Goal: Information Seeking & Learning: Check status

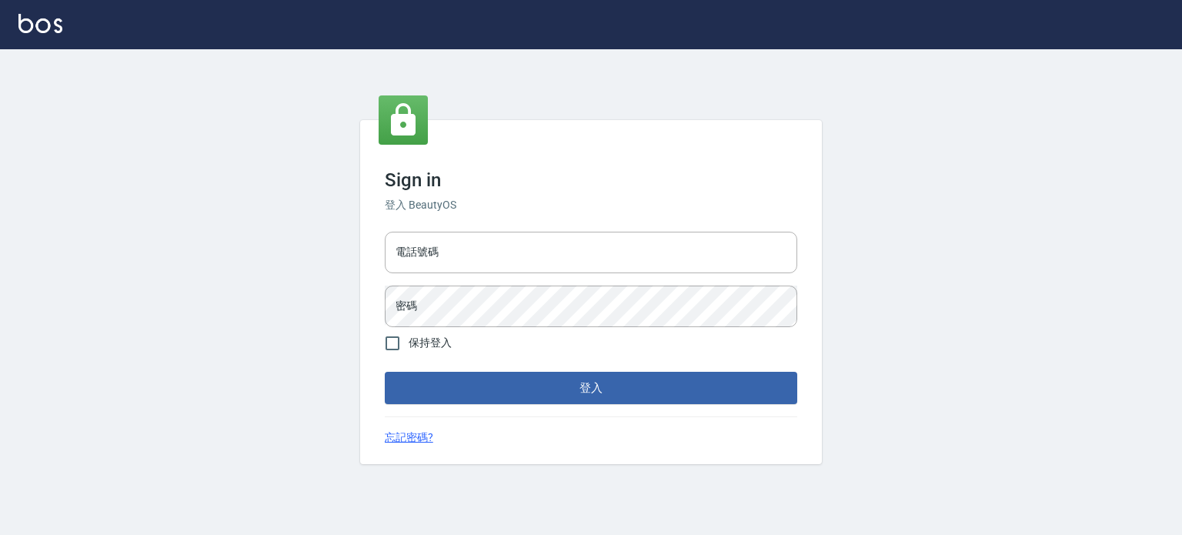
click at [427, 239] on input "電話號碼" at bounding box center [591, 253] width 413 height 42
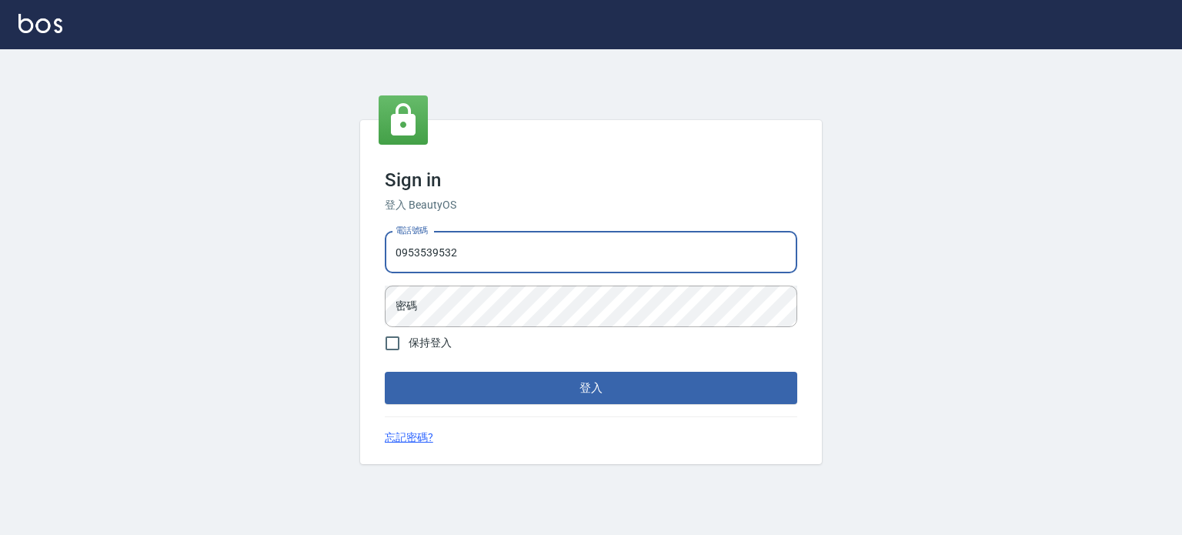
type input "0953539532"
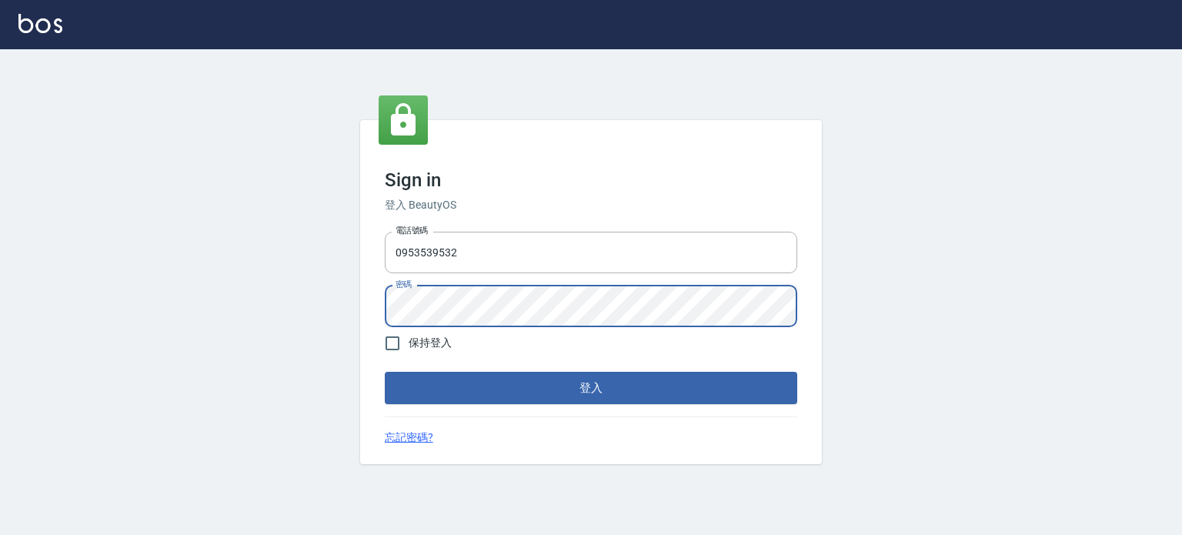
click at [385, 372] on button "登入" at bounding box center [591, 388] width 413 height 32
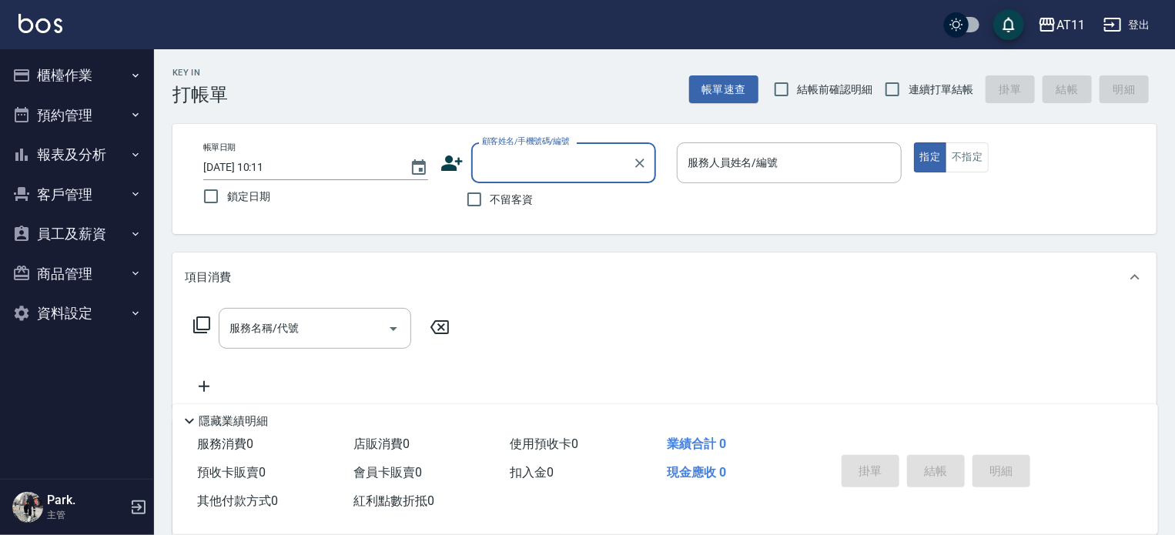
click at [72, 146] on button "報表及分析" at bounding box center [77, 155] width 142 height 40
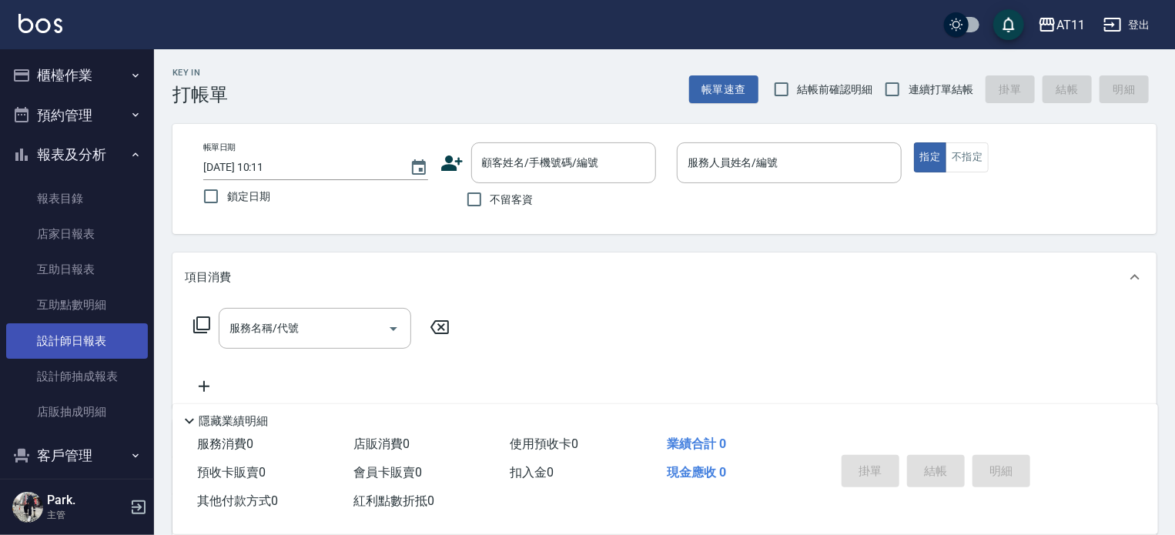
click at [74, 332] on link "設計師日報表" at bounding box center [77, 340] width 142 height 35
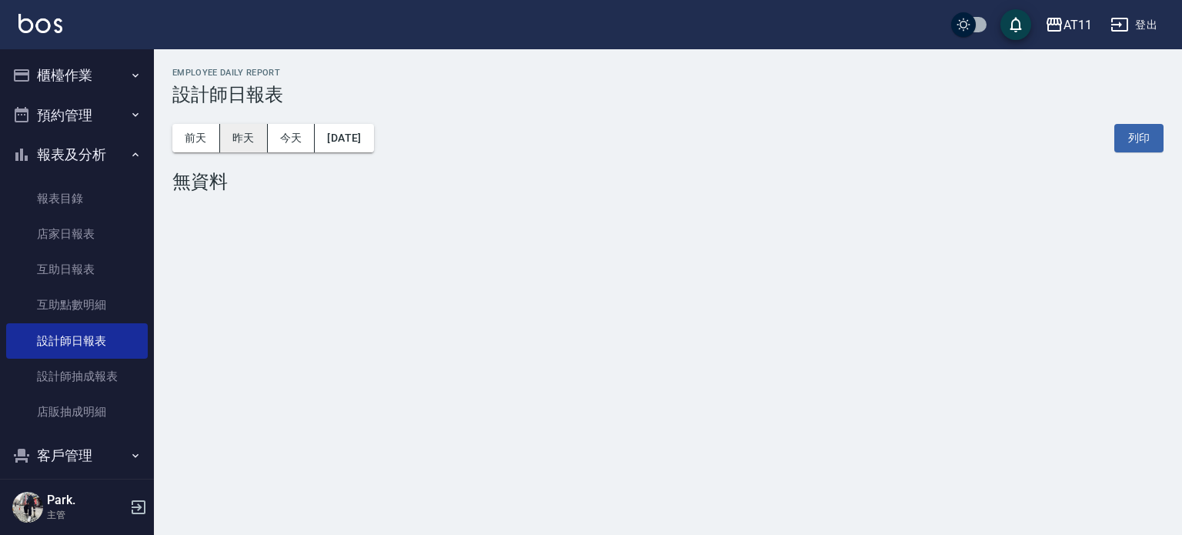
click at [262, 135] on button "昨天" at bounding box center [244, 138] width 48 height 28
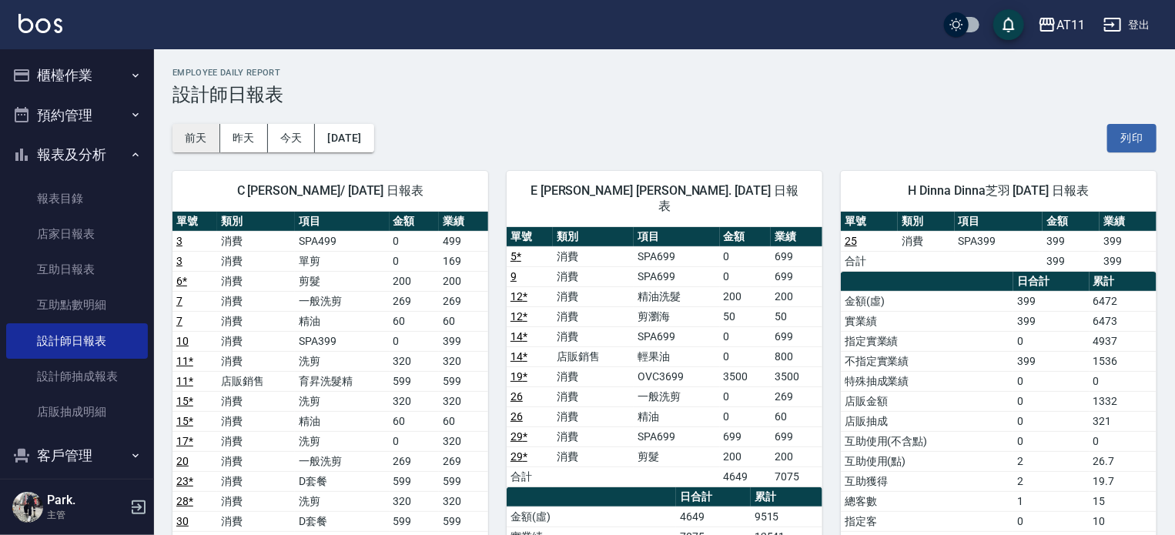
click at [197, 139] on button "前天" at bounding box center [196, 138] width 48 height 28
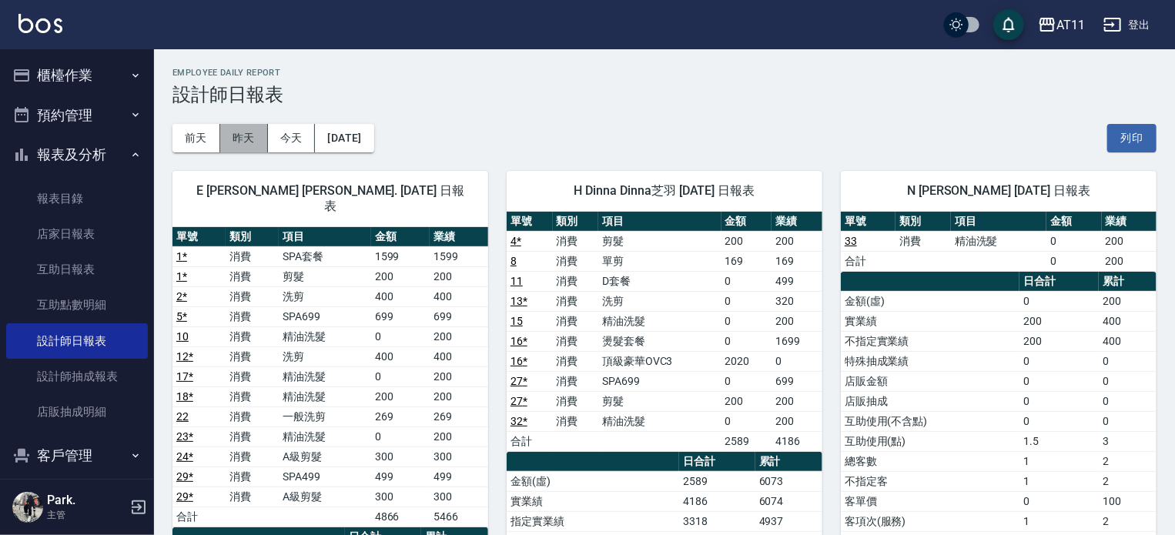
click at [252, 138] on button "昨天" at bounding box center [244, 138] width 48 height 28
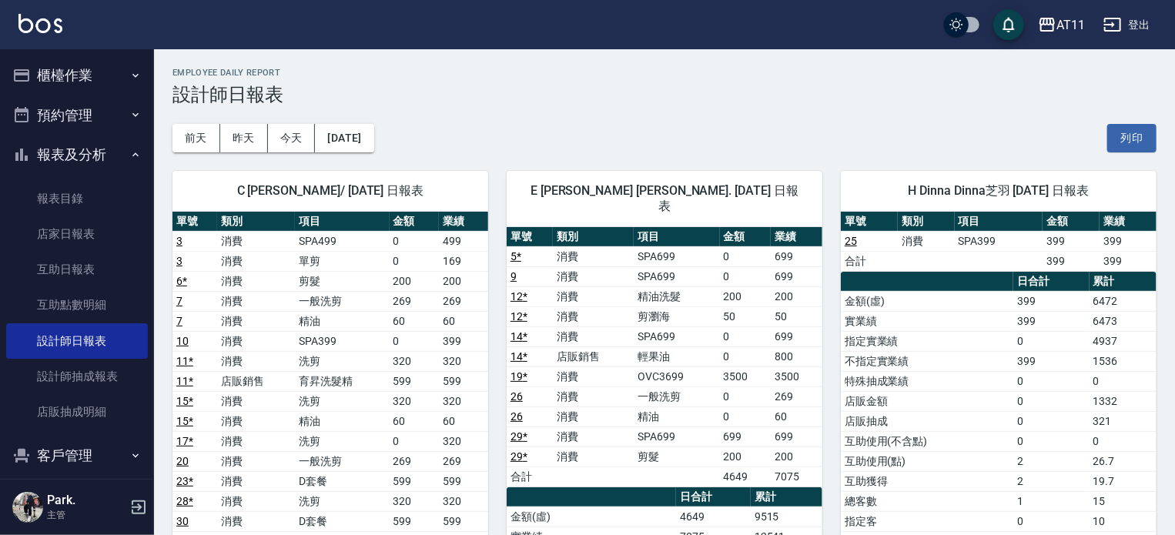
click at [92, 83] on button "櫃檯作業" at bounding box center [77, 75] width 142 height 40
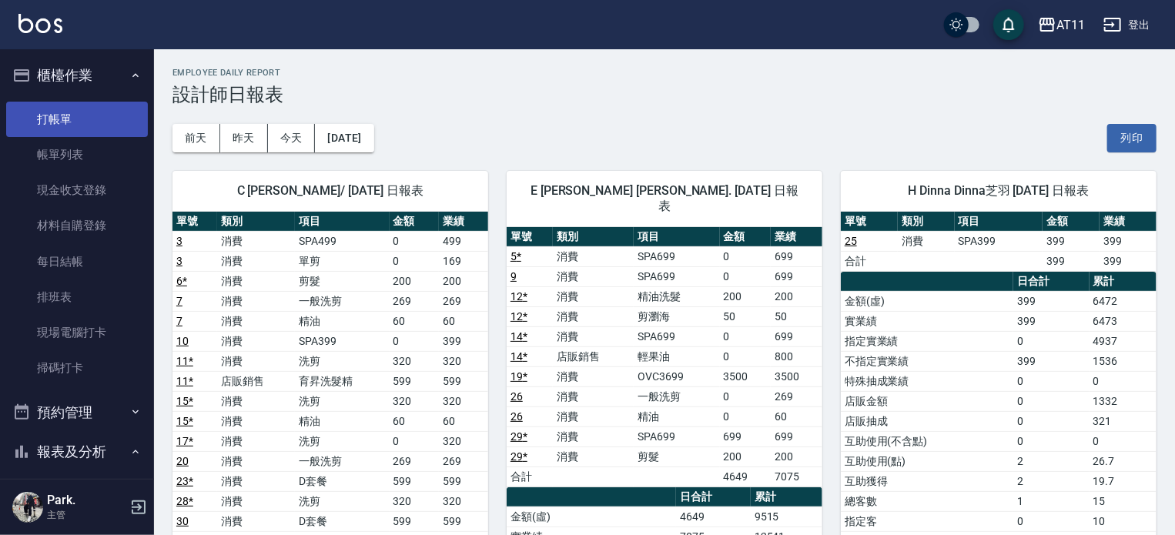
click at [92, 102] on link "打帳單" at bounding box center [77, 119] width 142 height 35
